Goal: Task Accomplishment & Management: Manage account settings

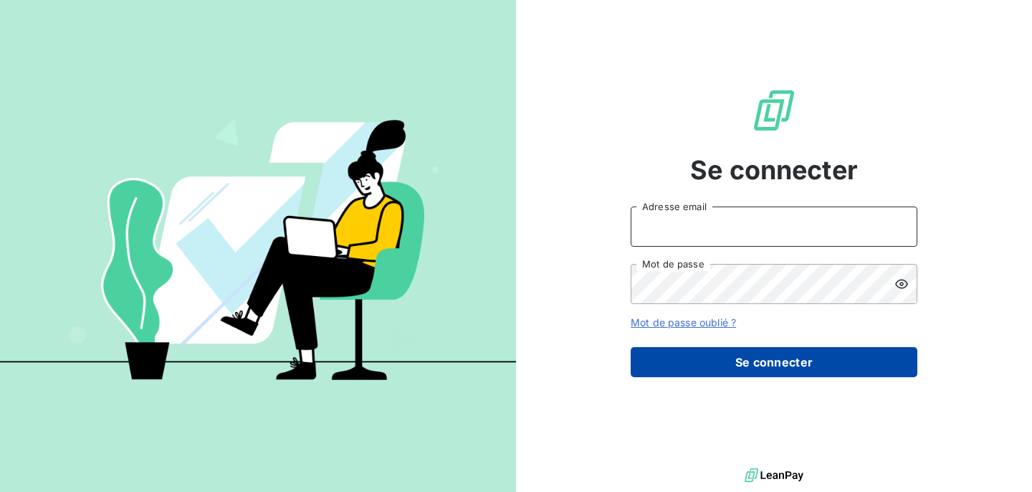
type input "[EMAIL_ADDRESS][DOMAIN_NAME]"
click at [736, 371] on button "Se connecter" at bounding box center [774, 362] width 287 height 30
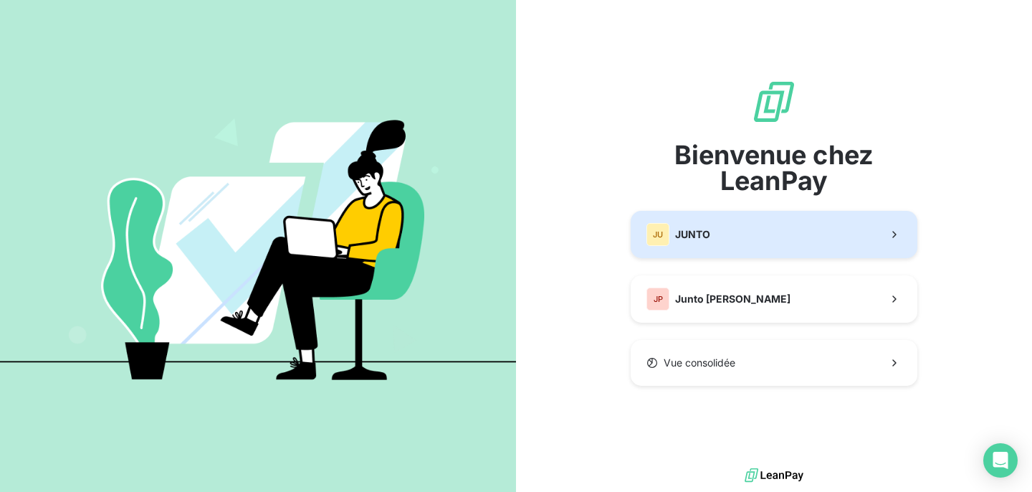
click at [696, 227] on span "JUNTO" at bounding box center [692, 234] width 35 height 14
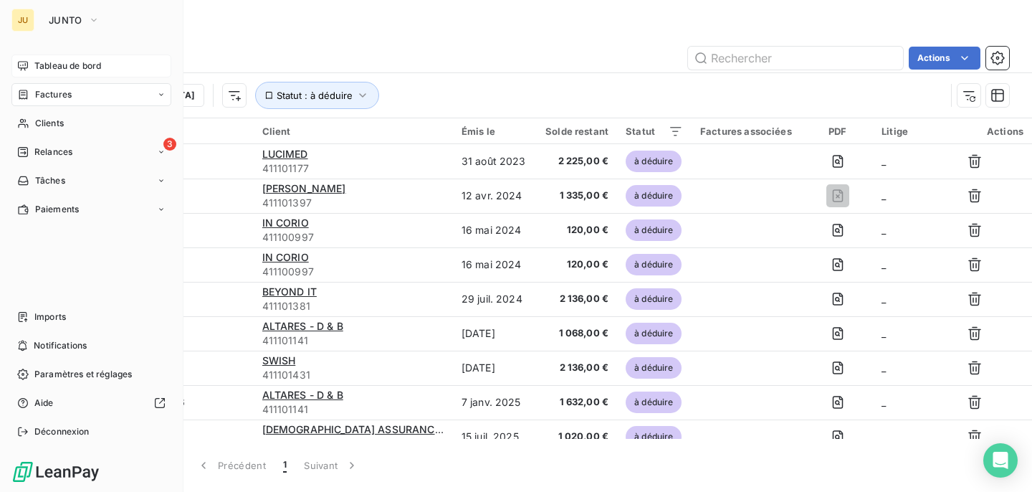
click at [34, 59] on div "Tableau de bord" at bounding box center [91, 65] width 160 height 23
